Goal: Information Seeking & Learning: Understand process/instructions

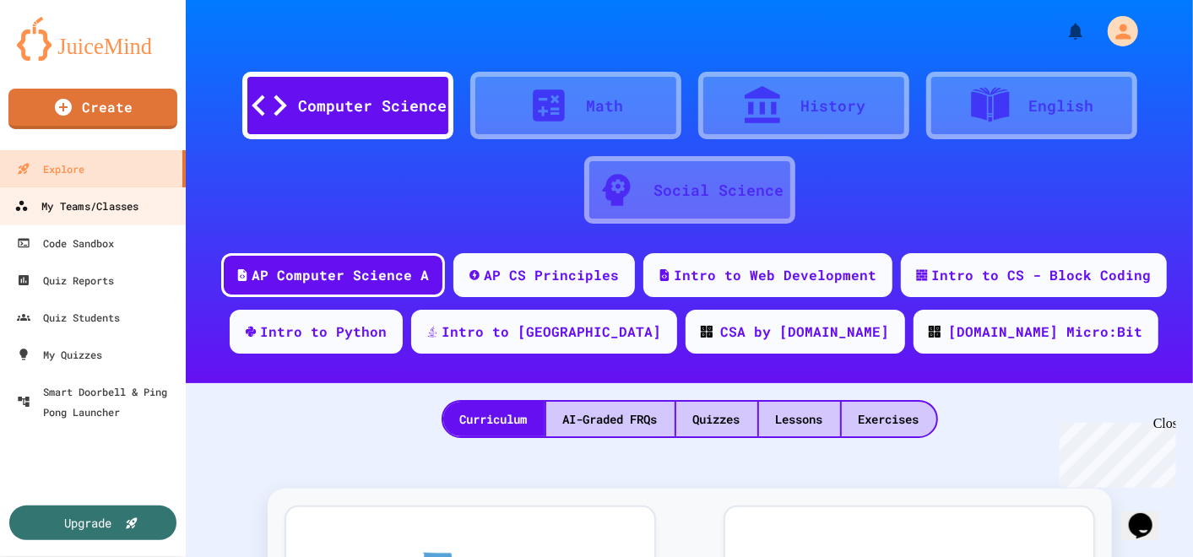
click at [104, 204] on div "My Teams/Classes" at bounding box center [76, 206] width 124 height 21
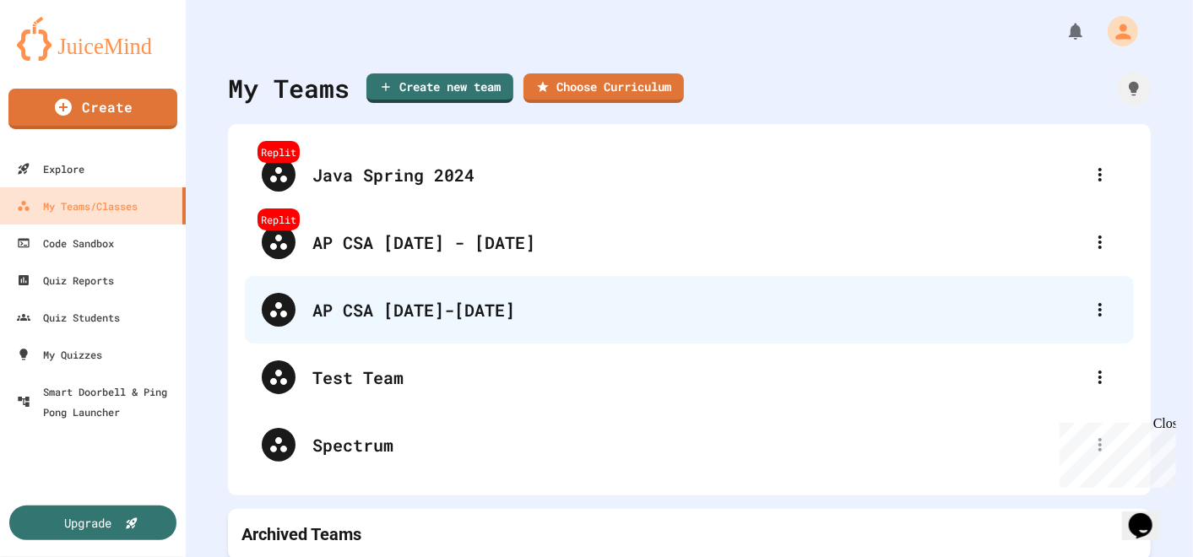
click at [401, 325] on div "AP CSA [DATE]-[DATE]" at bounding box center [689, 310] width 889 height 68
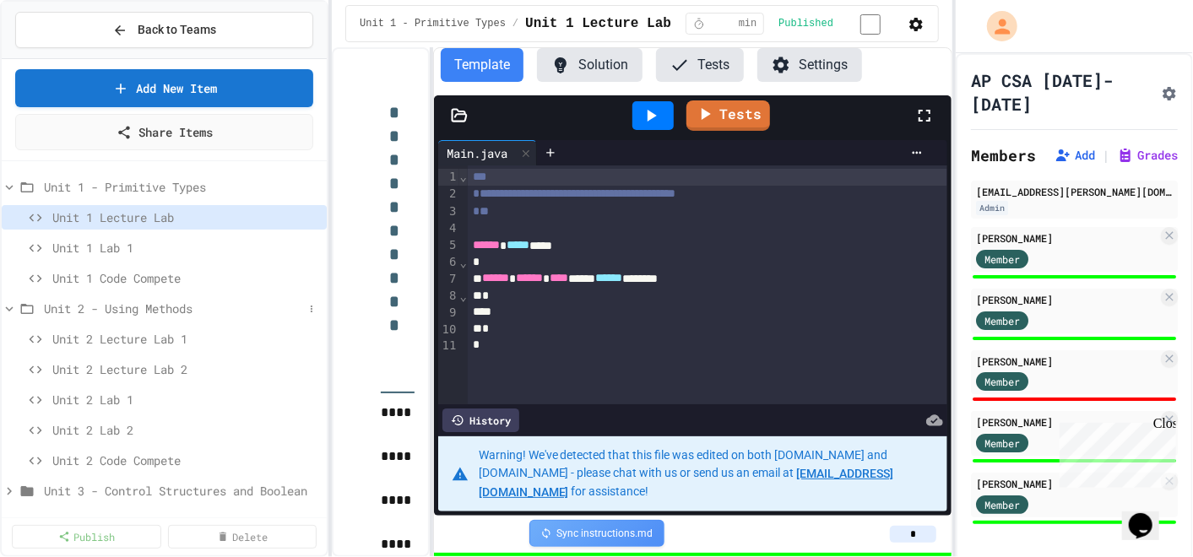
click at [88, 306] on span "Unit 2 - Using Methods" at bounding box center [173, 309] width 259 height 18
click at [12, 308] on icon at bounding box center [9, 308] width 15 height 15
click at [89, 400] on span "Unit 2 Lab 1" at bounding box center [177, 400] width 251 height 18
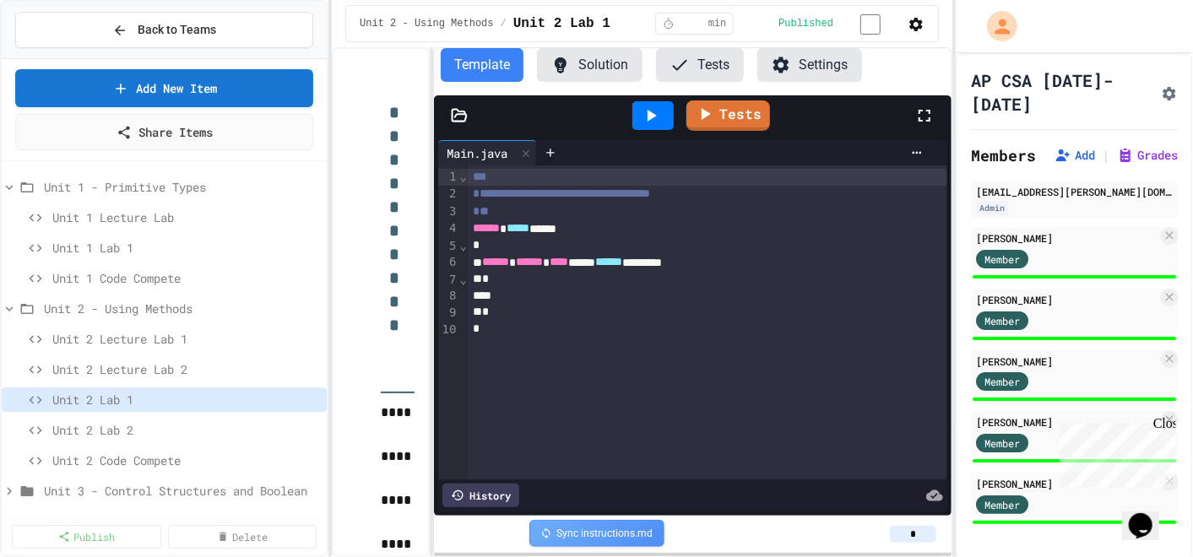
click at [712, 202] on div "**********" at bounding box center [642, 302] width 620 height 510
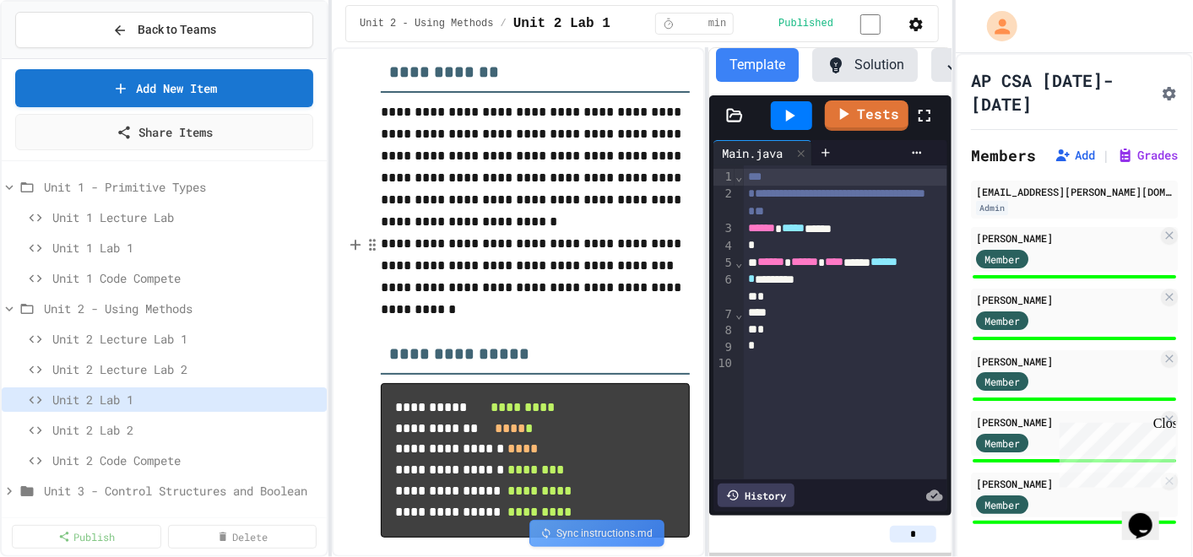
scroll to position [46, 0]
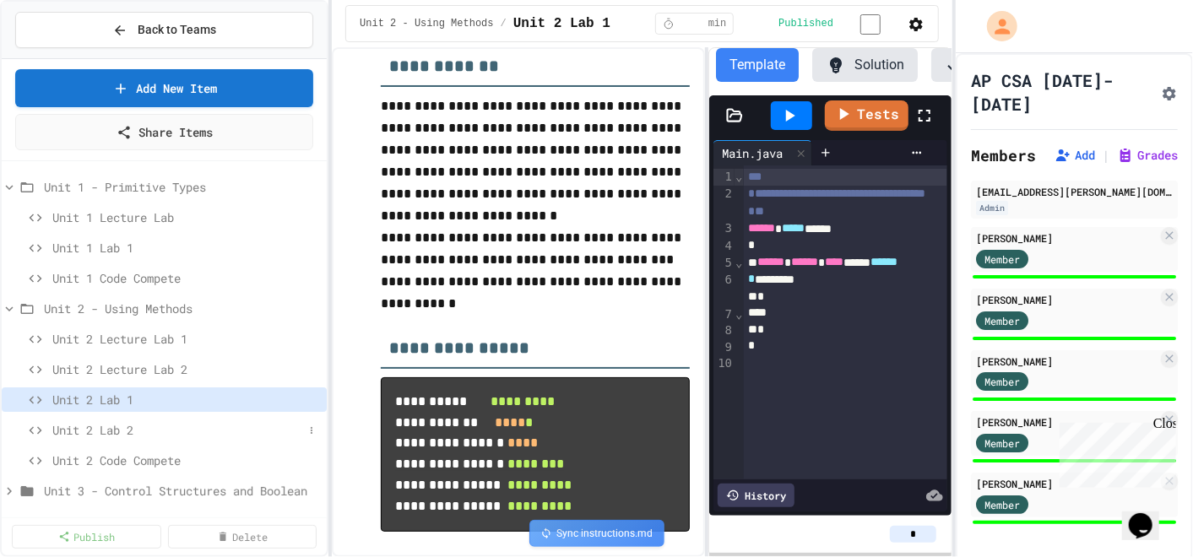
click at [118, 429] on span "Unit 2 Lab 2" at bounding box center [177, 430] width 251 height 18
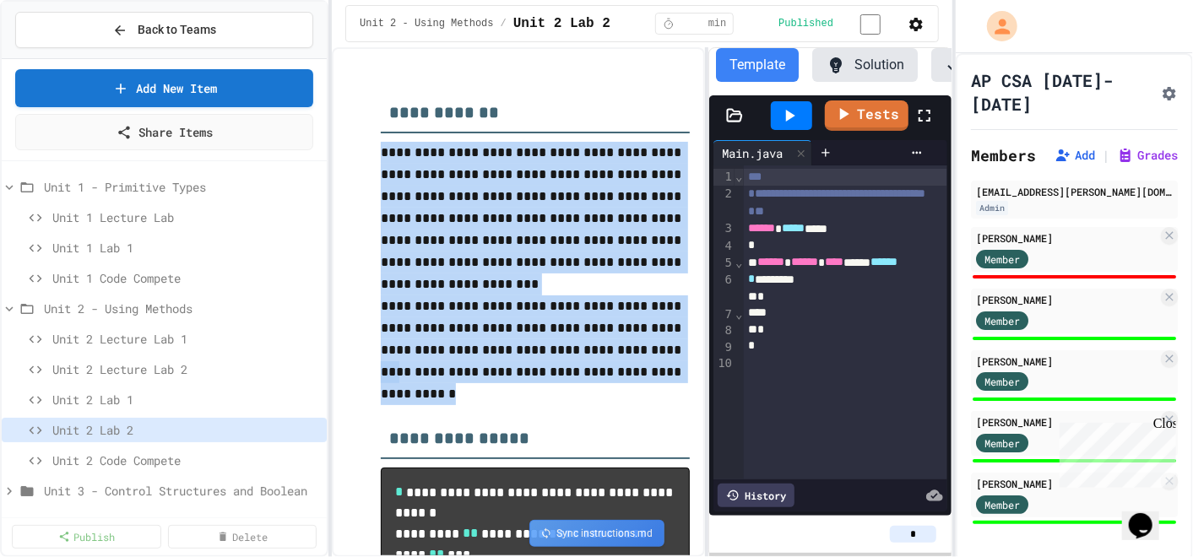
drag, startPoint x: 382, startPoint y: 154, endPoint x: 483, endPoint y: 395, distance: 261.0
click at [483, 395] on div "**********" at bounding box center [535, 486] width 309 height 814
copy div "**********"
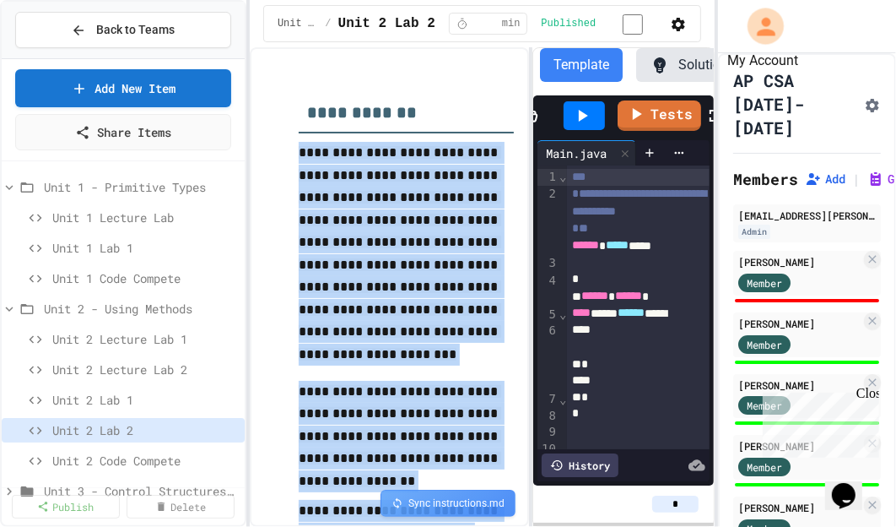
click at [772, 10] on div "My Account" at bounding box center [766, 26] width 36 height 36
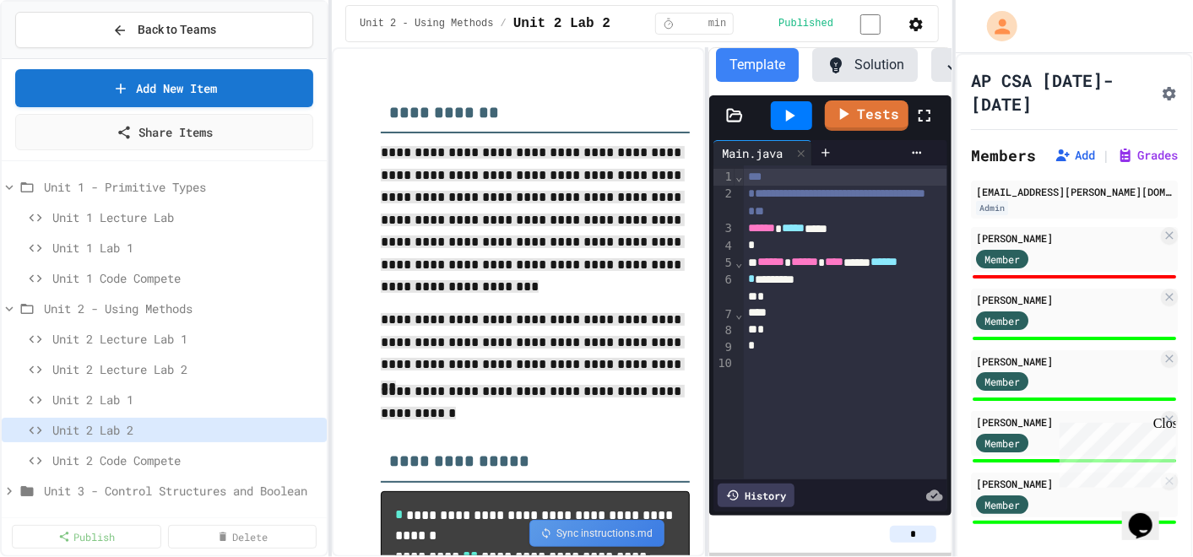
click at [738, 556] on div at bounding box center [596, 557] width 1193 height 0
click at [735, 124] on icon at bounding box center [734, 115] width 17 height 17
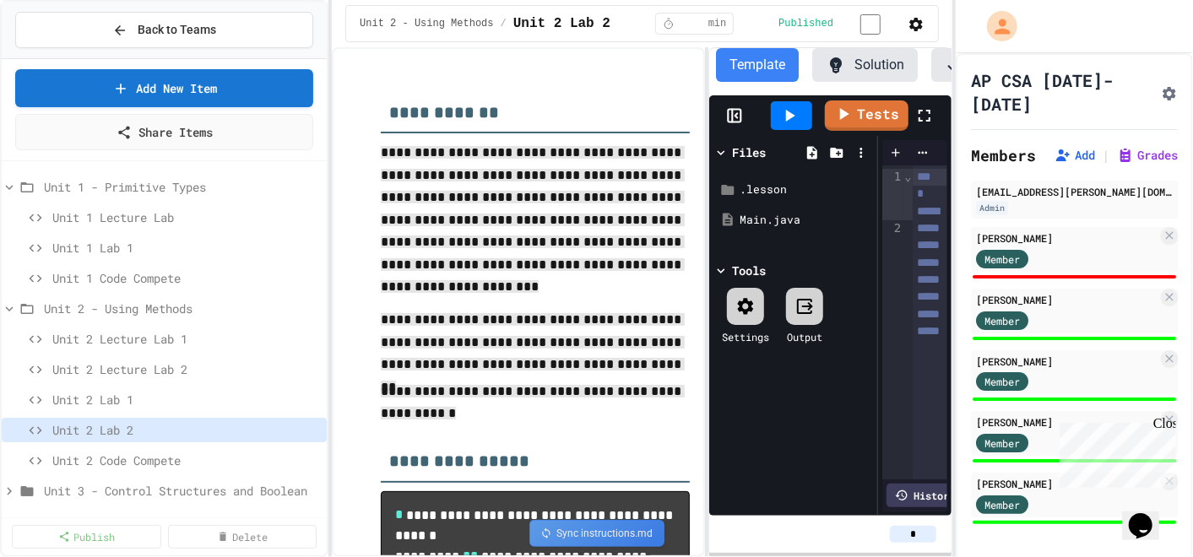
click at [735, 124] on icon at bounding box center [734, 115] width 17 height 17
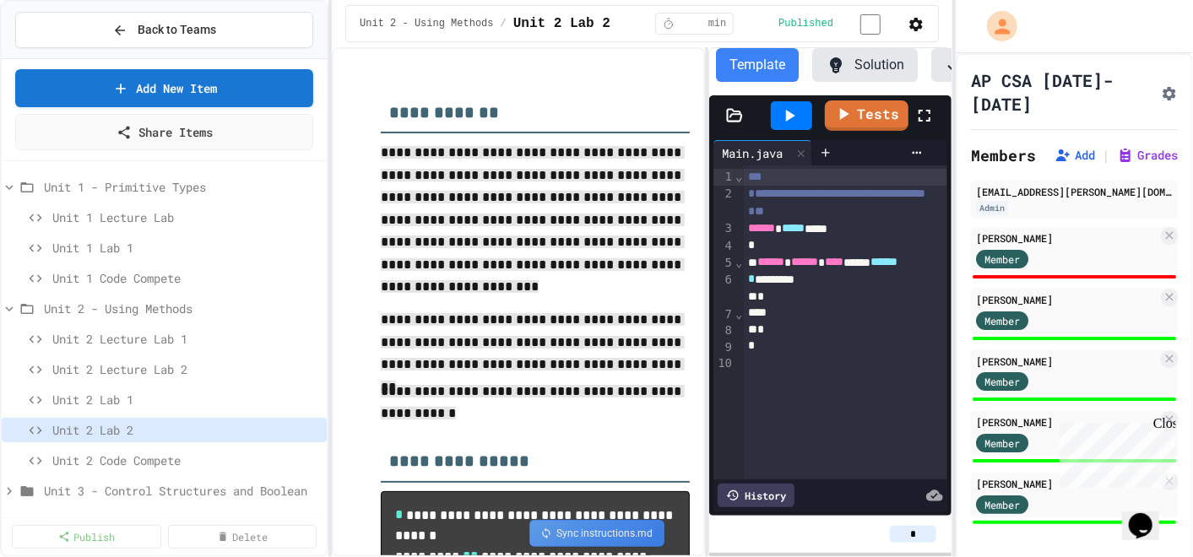
click at [735, 124] on icon at bounding box center [734, 115] width 17 height 17
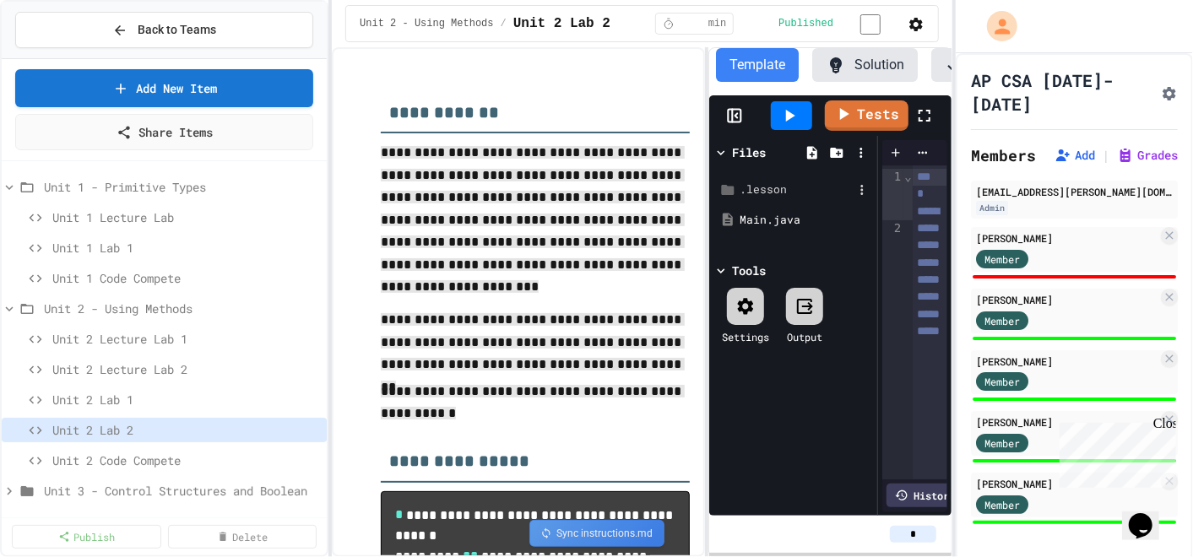
click at [743, 198] on div ".lesson" at bounding box center [795, 189] width 113 height 17
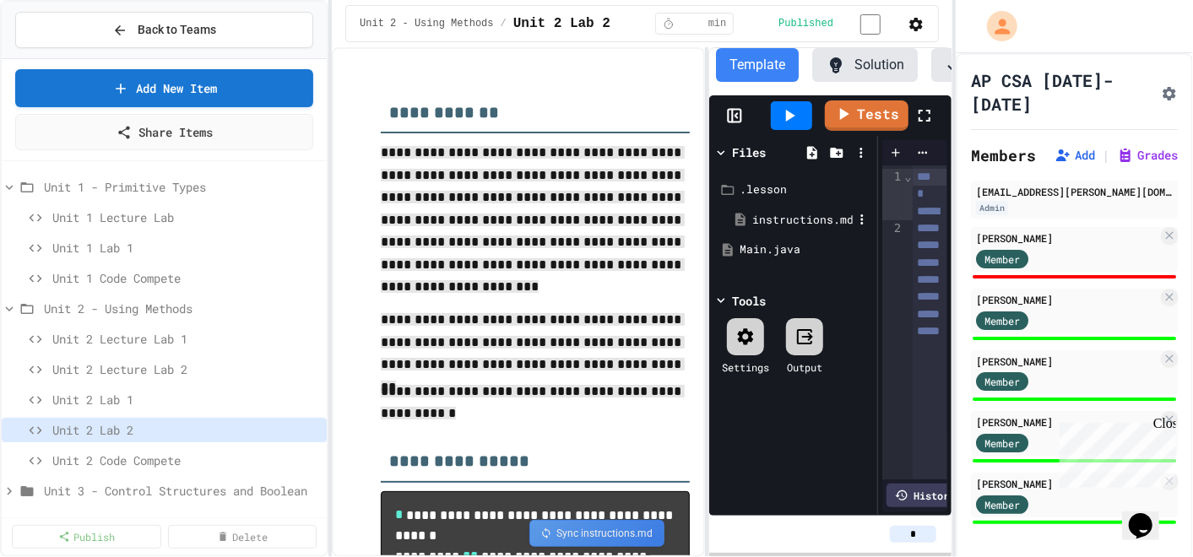
click at [777, 229] on div "instructions.md" at bounding box center [802, 220] width 100 height 17
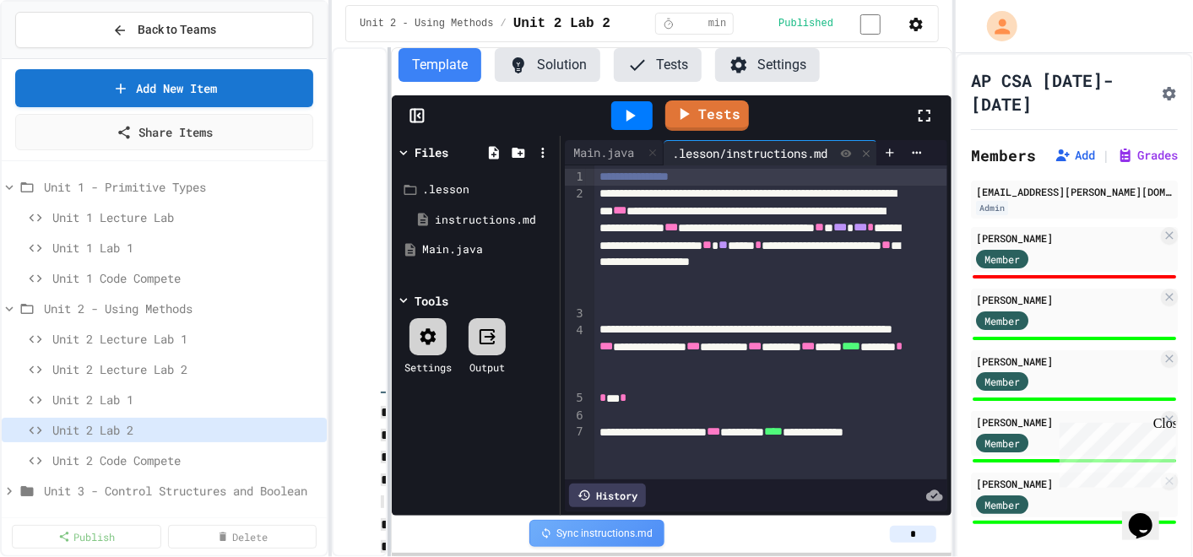
click at [387, 235] on div at bounding box center [388, 302] width 3 height 510
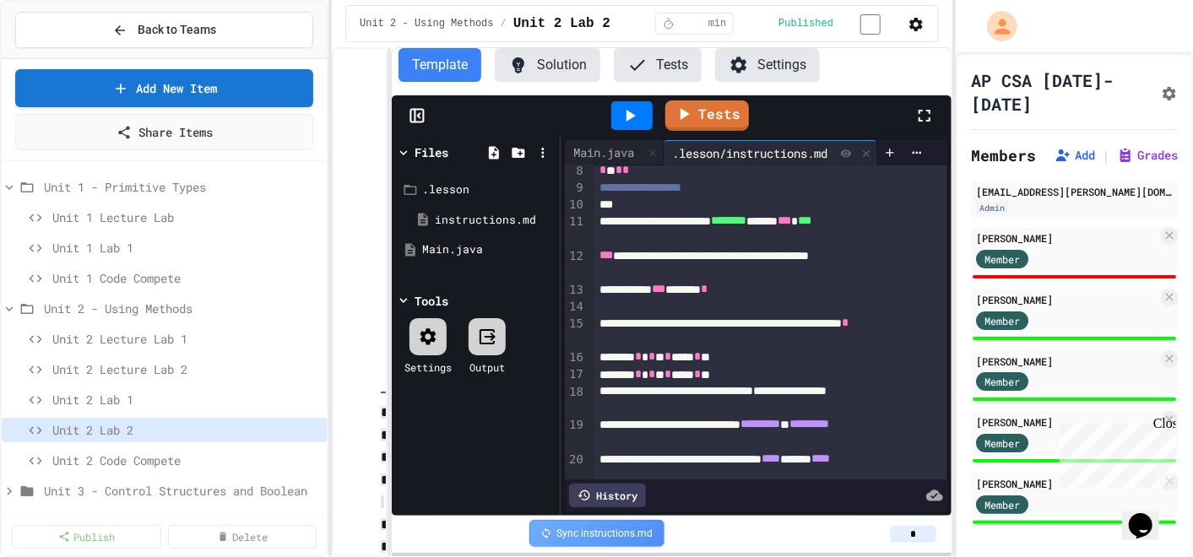
scroll to position [296, 0]
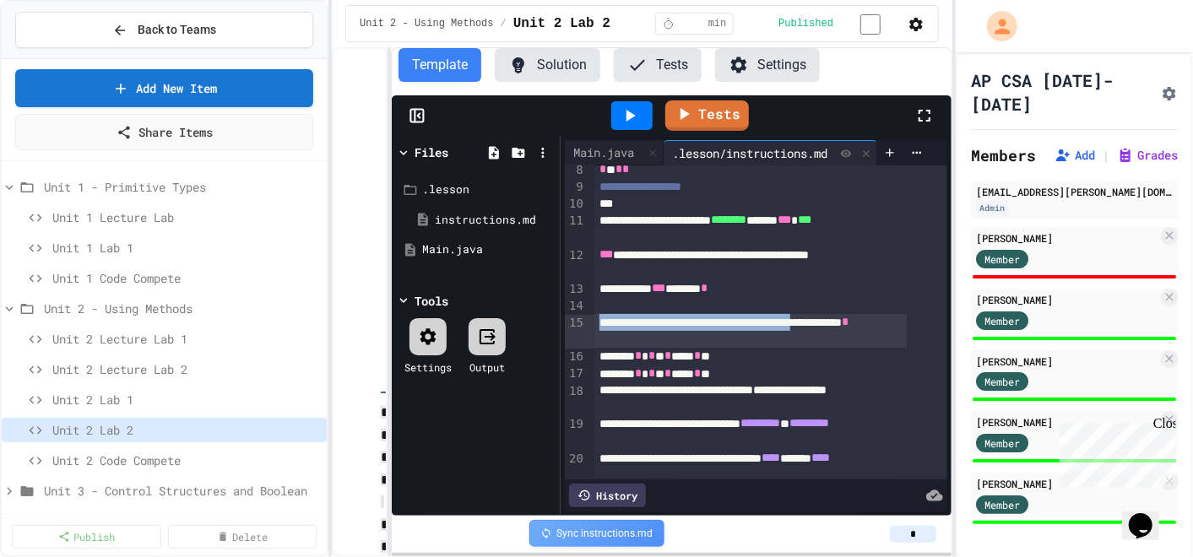
drag, startPoint x: 595, startPoint y: 321, endPoint x: 890, endPoint y: 322, distance: 294.6
click at [890, 322] on div "**********" at bounding box center [750, 331] width 312 height 34
copy div "**********"
click at [661, 61] on button "Tests" at bounding box center [658, 65] width 88 height 34
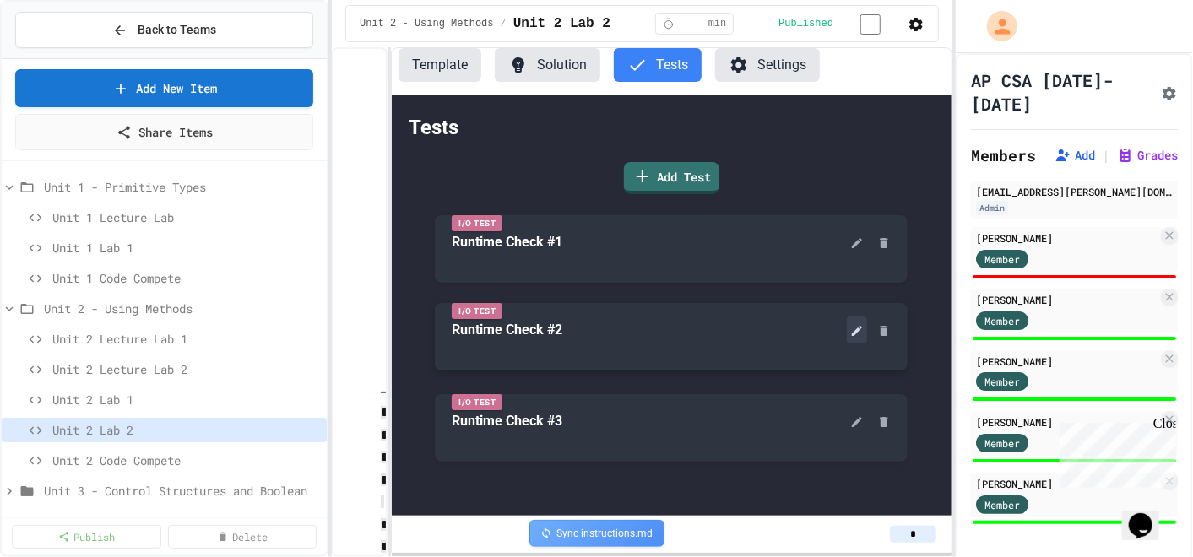
click at [863, 328] on button at bounding box center [857, 330] width 20 height 27
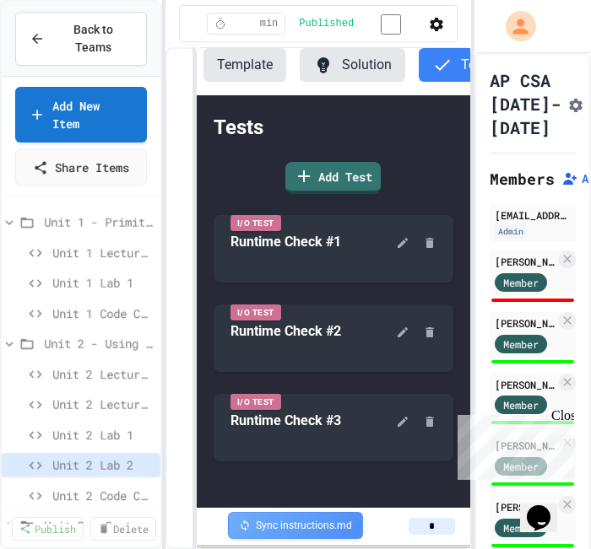
scroll to position [187, 0]
click at [399, 246] on icon at bounding box center [403, 241] width 10 height 10
